Goal: Navigation & Orientation: Locate item on page

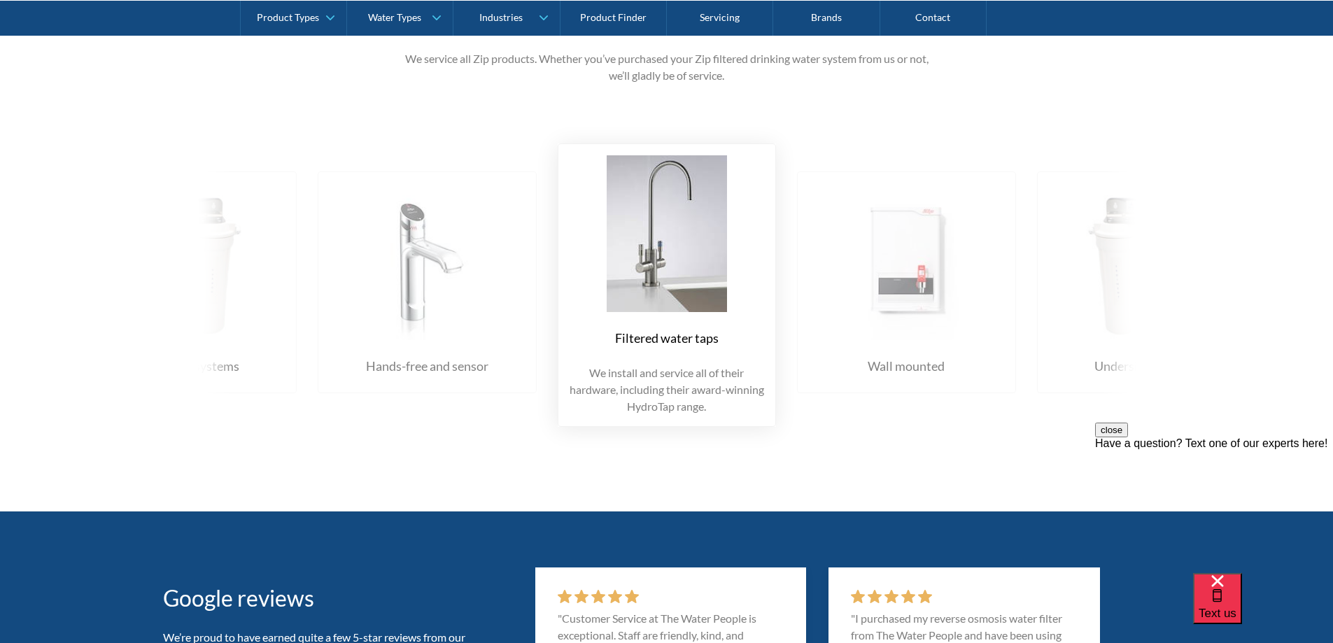
scroll to position [1680, 0]
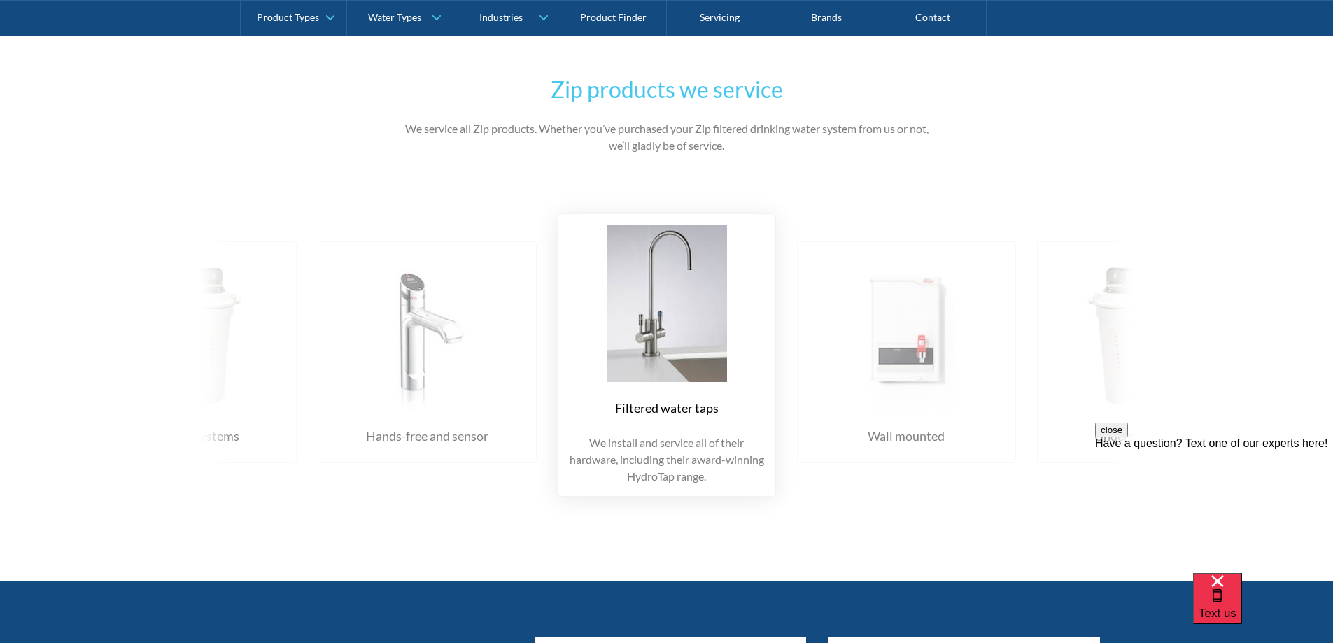
click at [189, 399] on div "Filtered water taps We install and service all of their hardware, including the…" at bounding box center [667, 354] width 1008 height 325
click at [203, 394] on div "Filtered water taps We install and service all of their hardware, including the…" at bounding box center [667, 354] width 1008 height 325
click at [232, 436] on div "Filtered water taps We install and service all of their hardware, including the…" at bounding box center [667, 354] width 1008 height 325
click at [1132, 424] on div "close Have a question? Text one of our experts here!" at bounding box center [1214, 507] width 238 height 168
click at [1115, 429] on div "close Have a question? Text one of our experts here!" at bounding box center [1214, 507] width 238 height 168
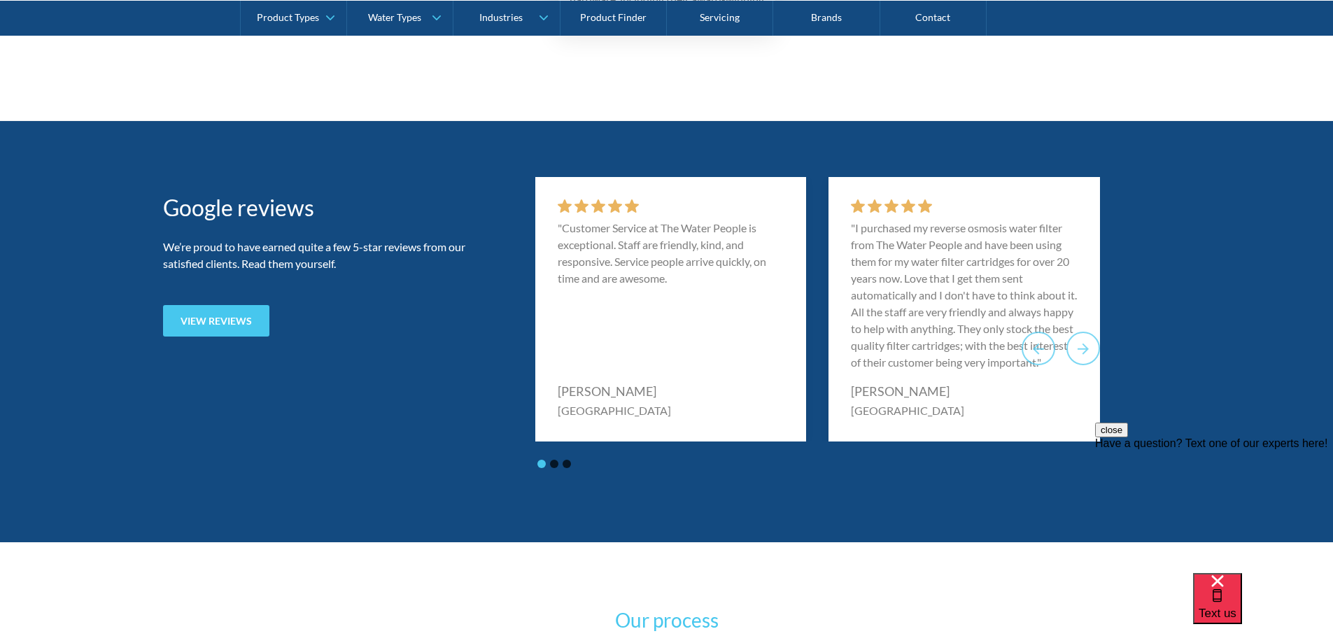
scroll to position [2170, 0]
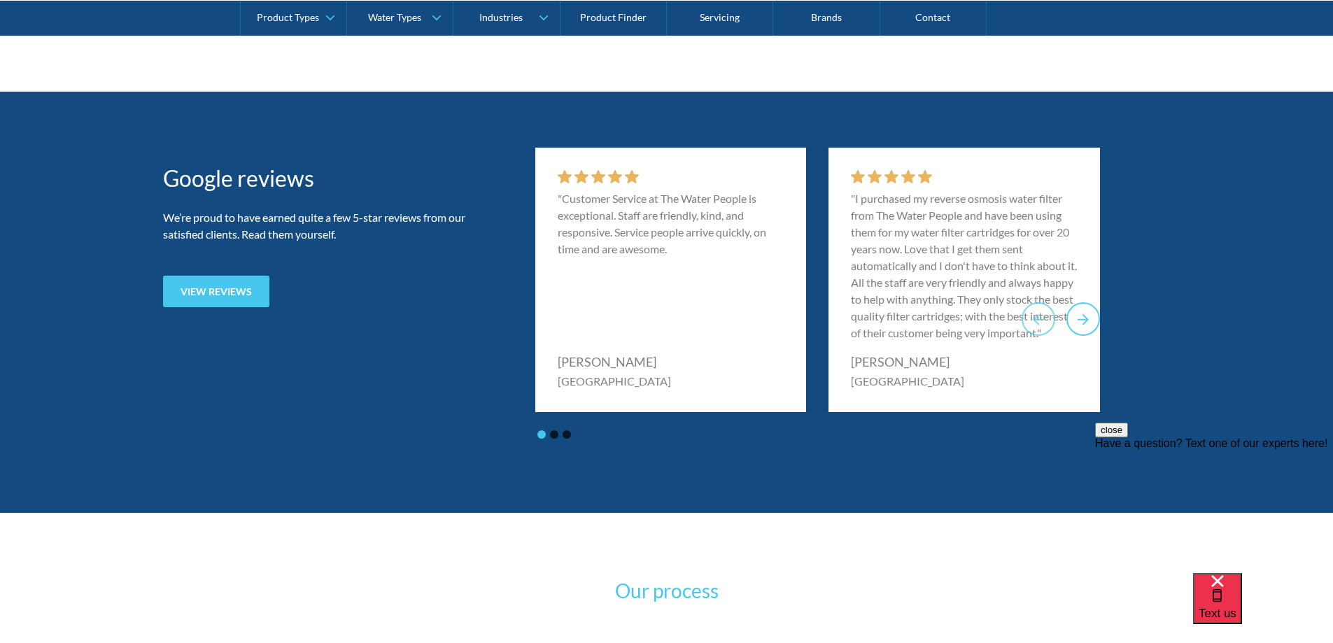
click at [1086, 325] on icon "Next slide" at bounding box center [1083, 319] width 17 height 17
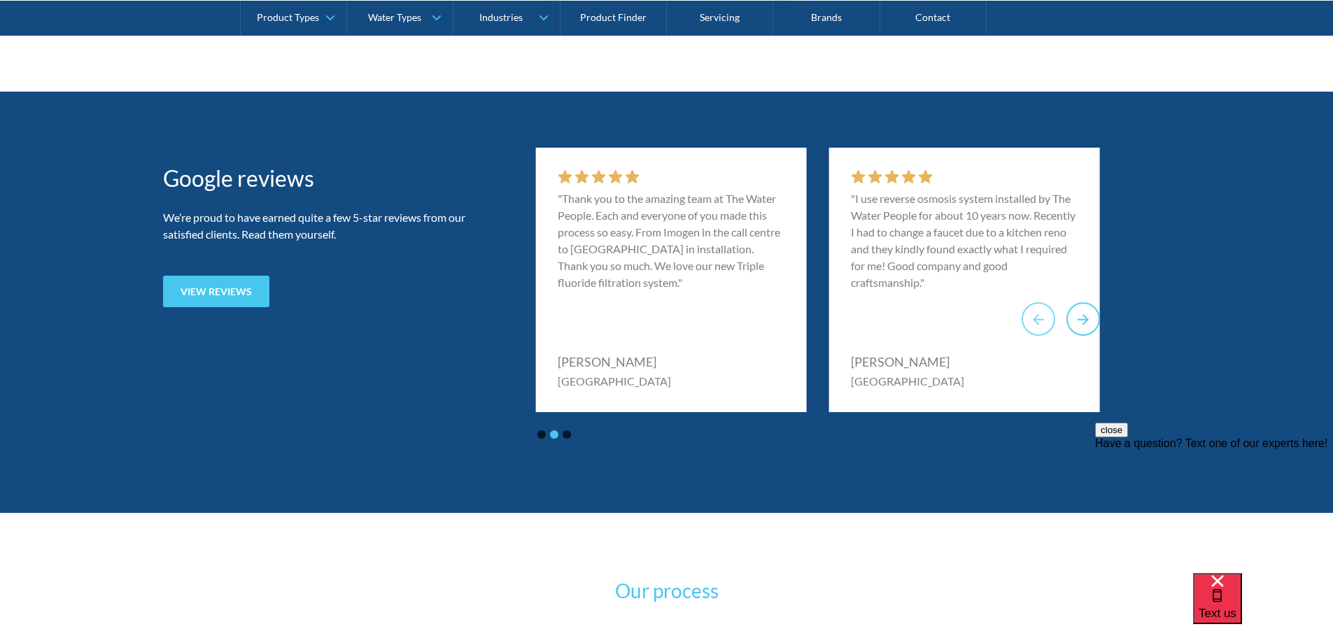
click at [1083, 326] on icon "Next slide" at bounding box center [1083, 319] width 17 height 17
click at [1078, 328] on icon "Go to first slide" at bounding box center [1083, 319] width 17 height 17
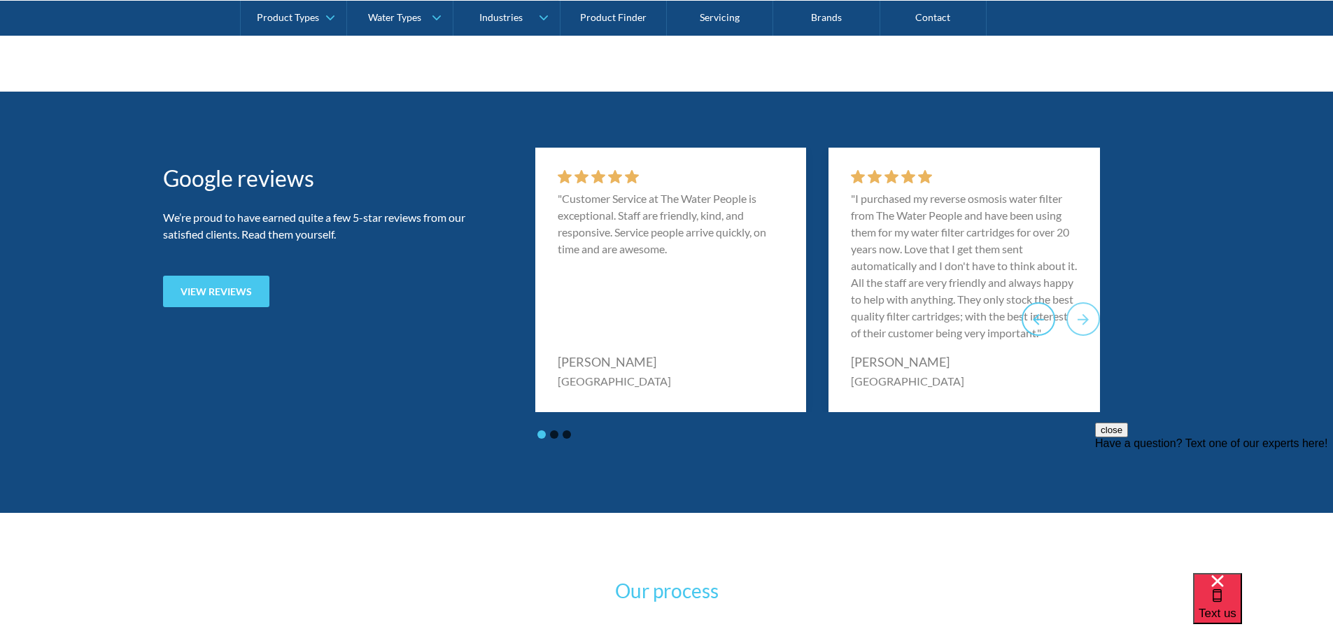
click at [1030, 328] on icon "Go to last slide" at bounding box center [1038, 319] width 17 height 17
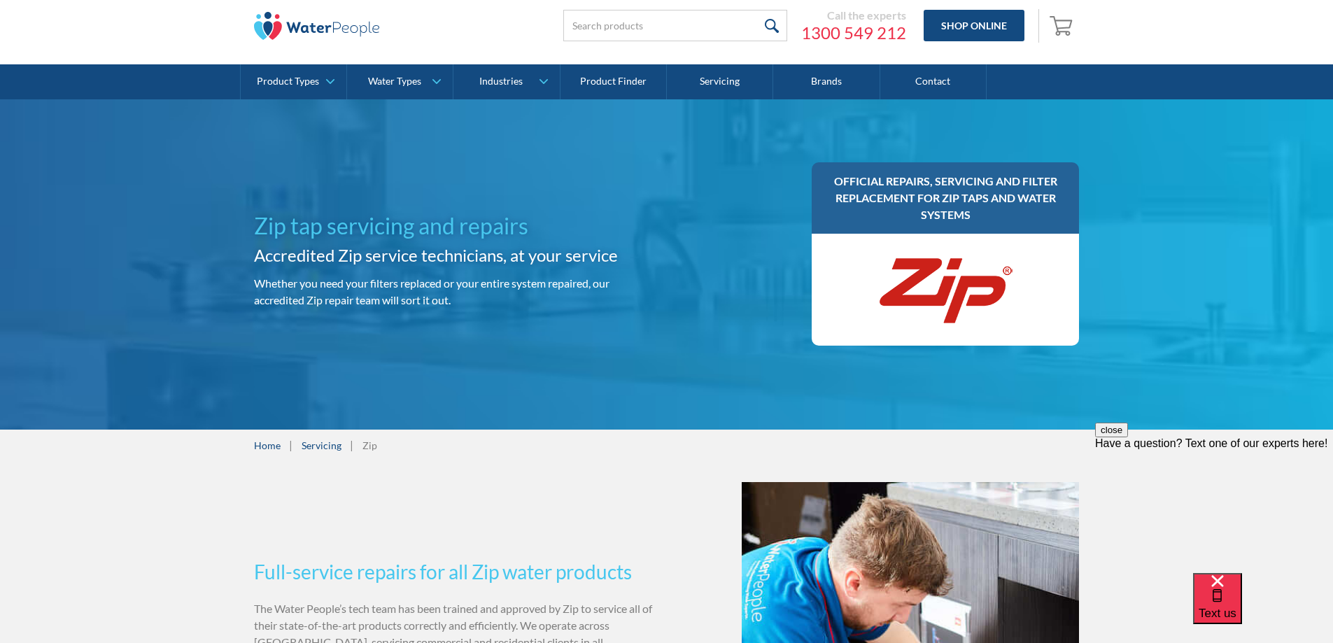
scroll to position [0, 0]
